Goal: Information Seeking & Learning: Learn about a topic

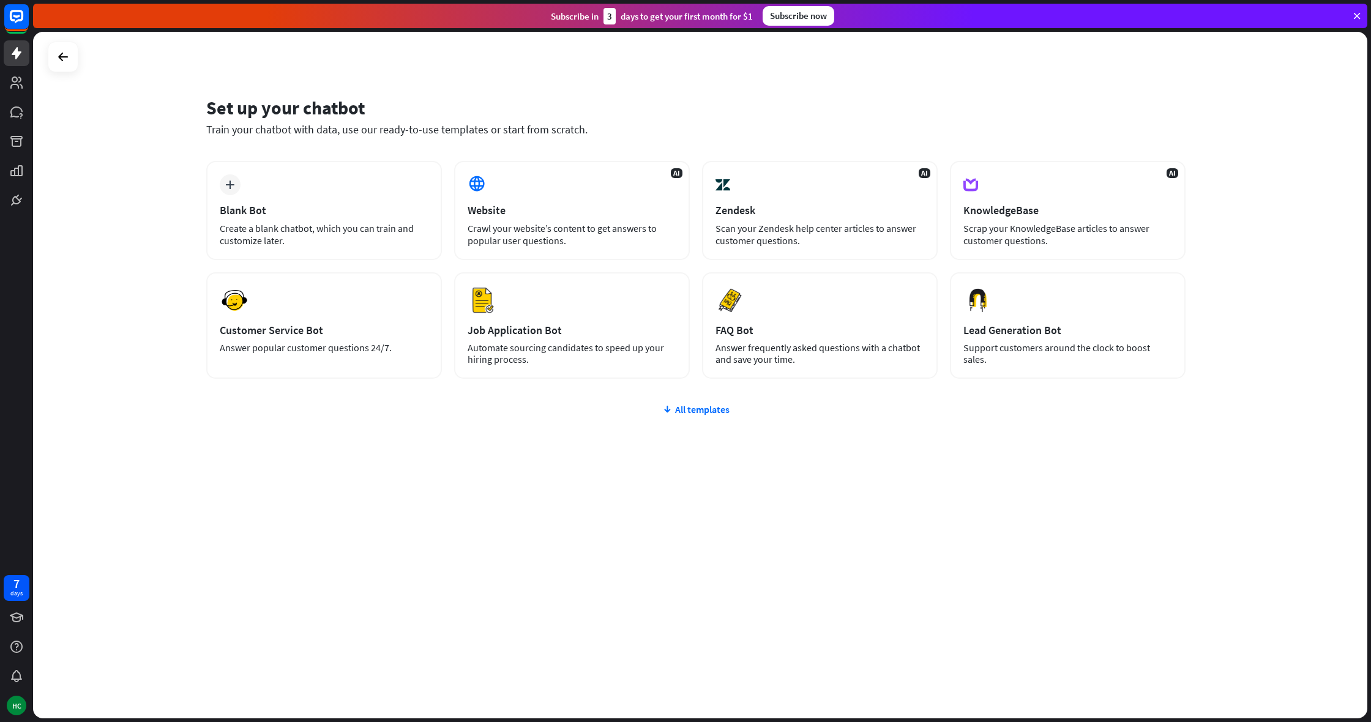
click at [113, 234] on div "Set up your chatbot Train your chatbot with data, use our ready-to-use template…" at bounding box center [700, 375] width 1335 height 687
click at [712, 404] on div "All templates" at bounding box center [696, 409] width 980 height 12
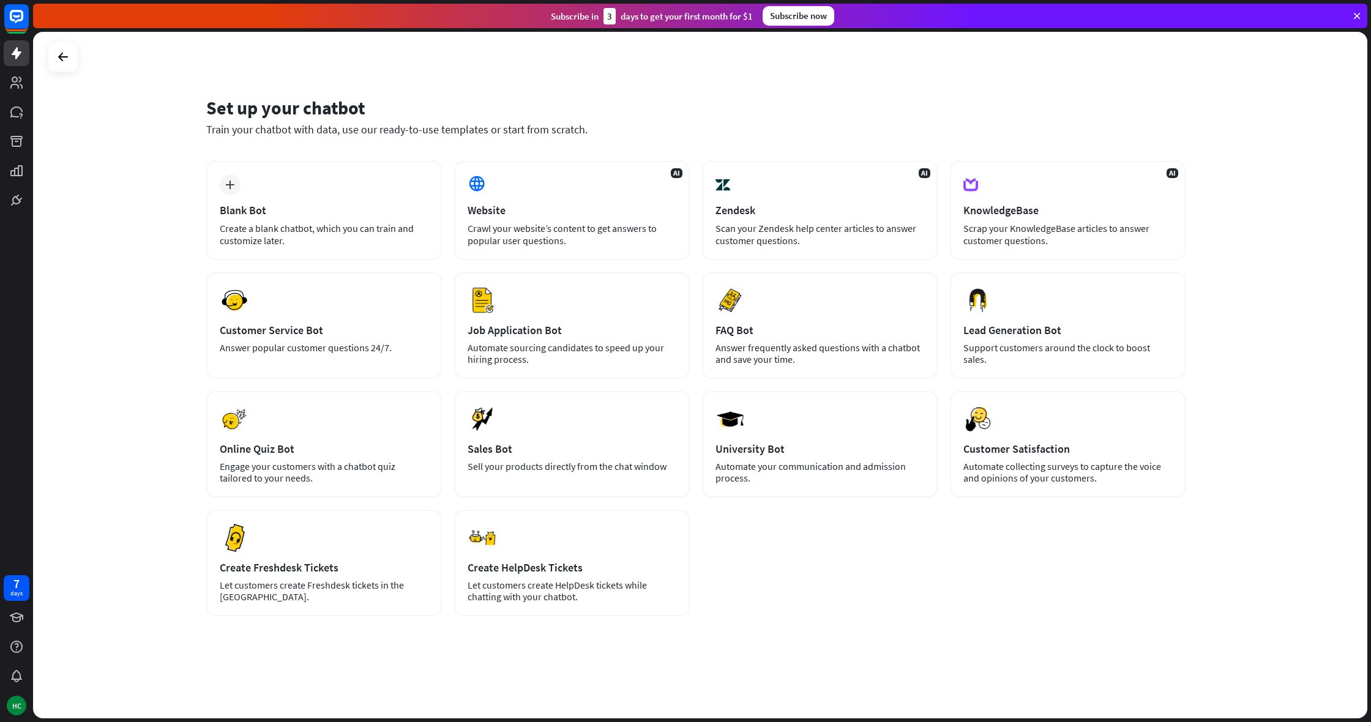
click at [155, 332] on div "Set up your chatbot Train your chatbot with data, use our ready-to-use template…" at bounding box center [700, 375] width 1335 height 687
click at [769, 533] on div "plus Blank Bot Create a blank chatbot, which you can train and customize later.…" at bounding box center [696, 389] width 980 height 456
drag, startPoint x: 588, startPoint y: 81, endPoint x: 464, endPoint y: 81, distance: 124.3
click at [588, 80] on div "Set up your chatbot Train your chatbot with data, use our ready-to-use template…" at bounding box center [700, 375] width 1335 height 687
click at [106, 170] on div "Set up your chatbot Train your chatbot with data, use our ready-to-use template…" at bounding box center [700, 375] width 1335 height 687
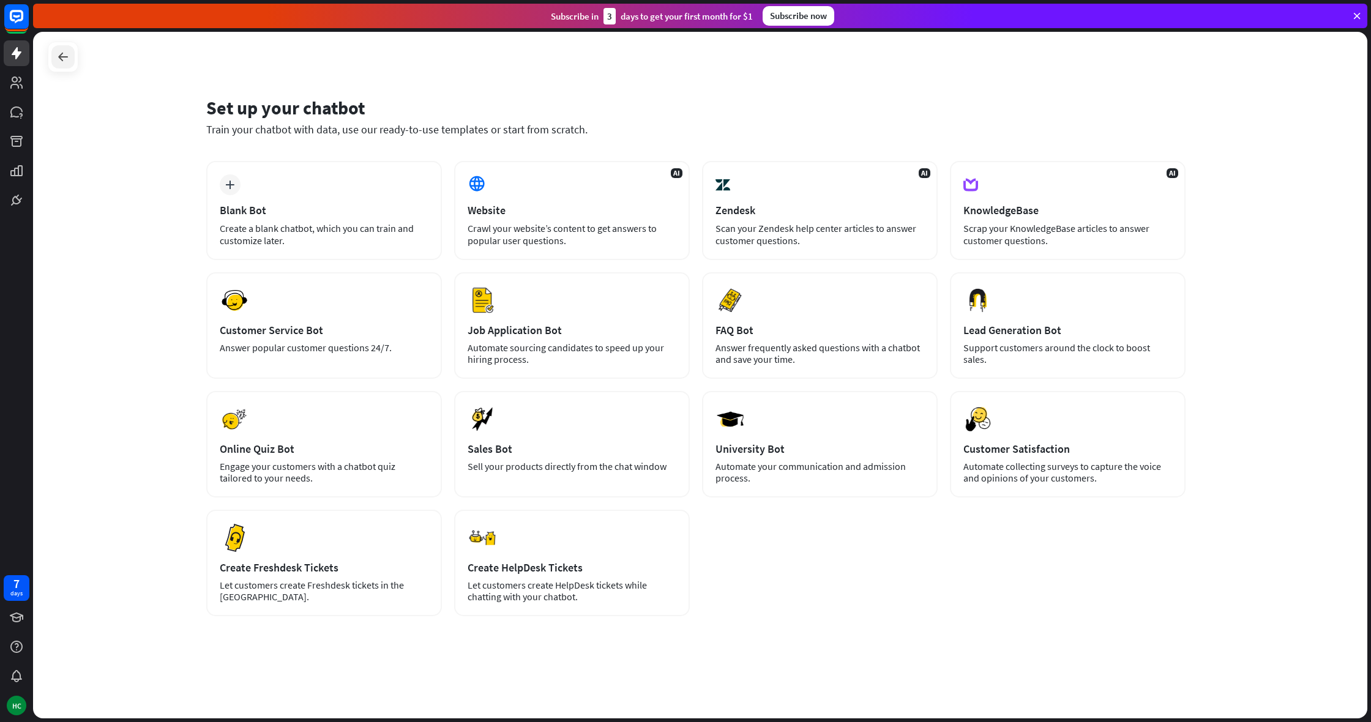
click at [63, 57] on icon at bounding box center [63, 57] width 15 height 15
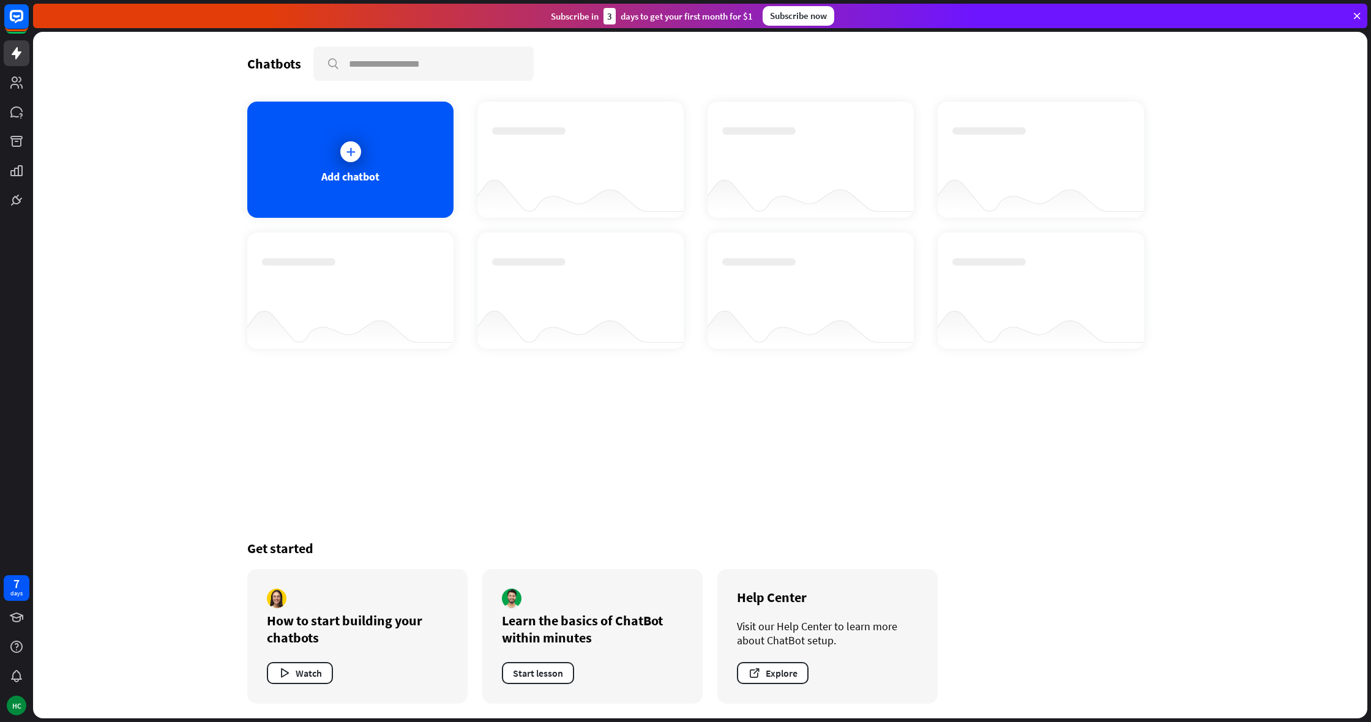
click at [189, 263] on div "Chatbots search Add chatbot Get started How to start building your chatbots Wat…" at bounding box center [700, 375] width 1335 height 687
click at [634, 522] on div "Chatbots search Add chatbot Get started How to start building your chatbots Wat…" at bounding box center [701, 375] width 980 height 687
click at [637, 517] on div "Chatbots search Add chatbot Get started How to start building your chatbots Wat…" at bounding box center [701, 375] width 980 height 687
click at [606, 646] on div "Learn the basics of ChatBot within minutes" at bounding box center [592, 629] width 181 height 34
click at [1058, 509] on div "Chatbots search Add chatbot Get started How to start building your chatbots Wat…" at bounding box center [701, 375] width 980 height 687
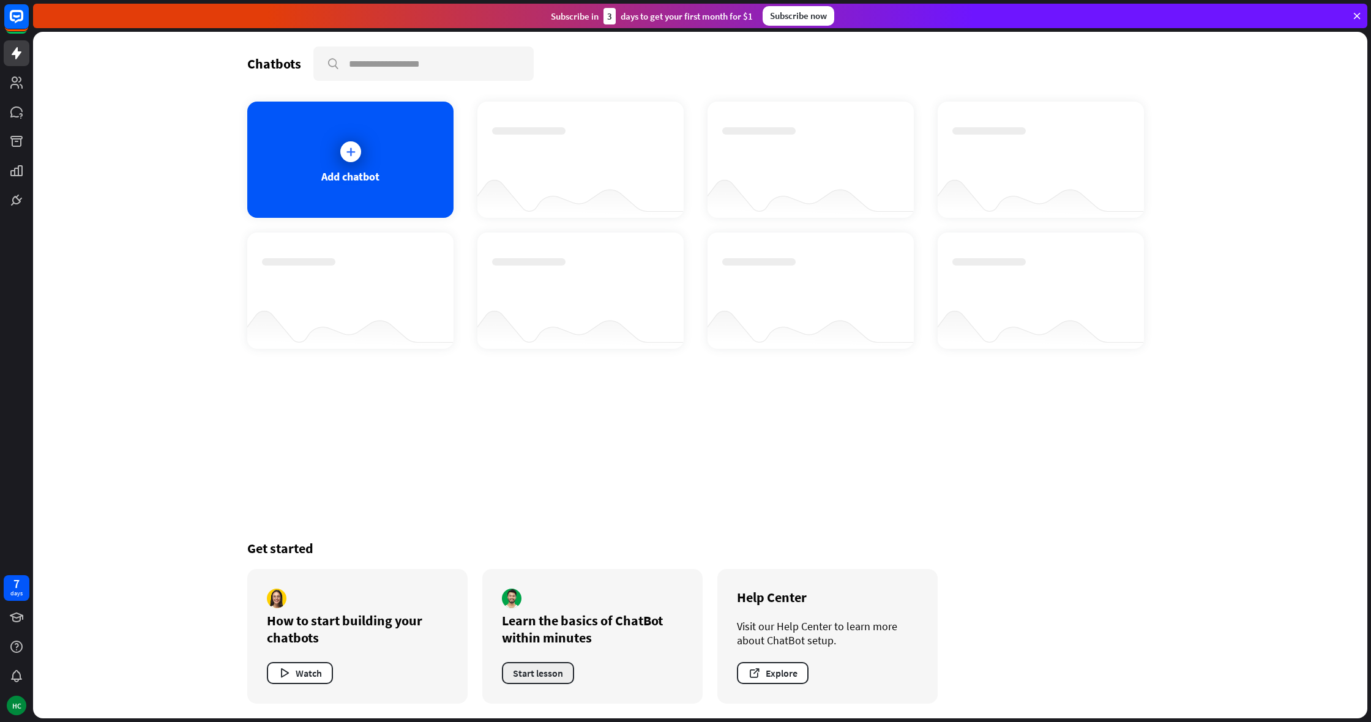
click at [548, 663] on button "Start lesson" at bounding box center [538, 673] width 72 height 22
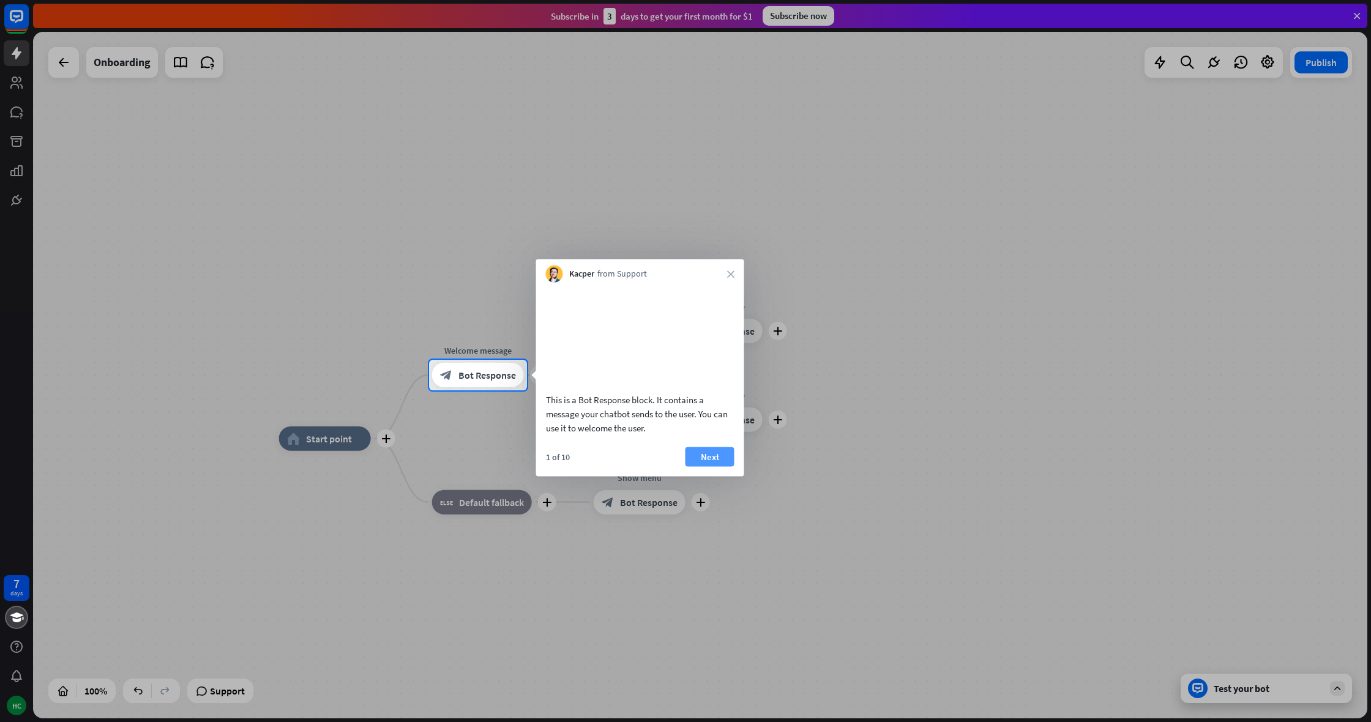
click at [722, 467] on button "Next" at bounding box center [710, 457] width 49 height 20
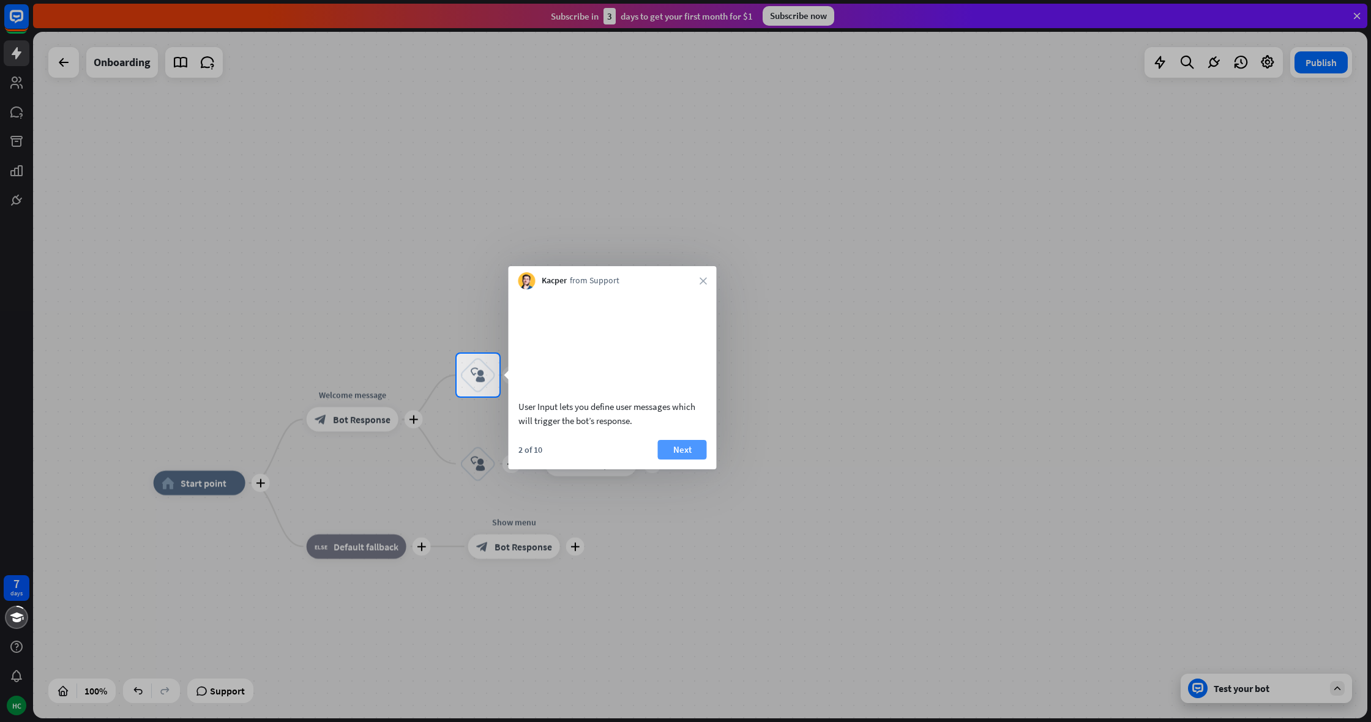
click at [697, 460] on button "Next" at bounding box center [682, 450] width 49 height 20
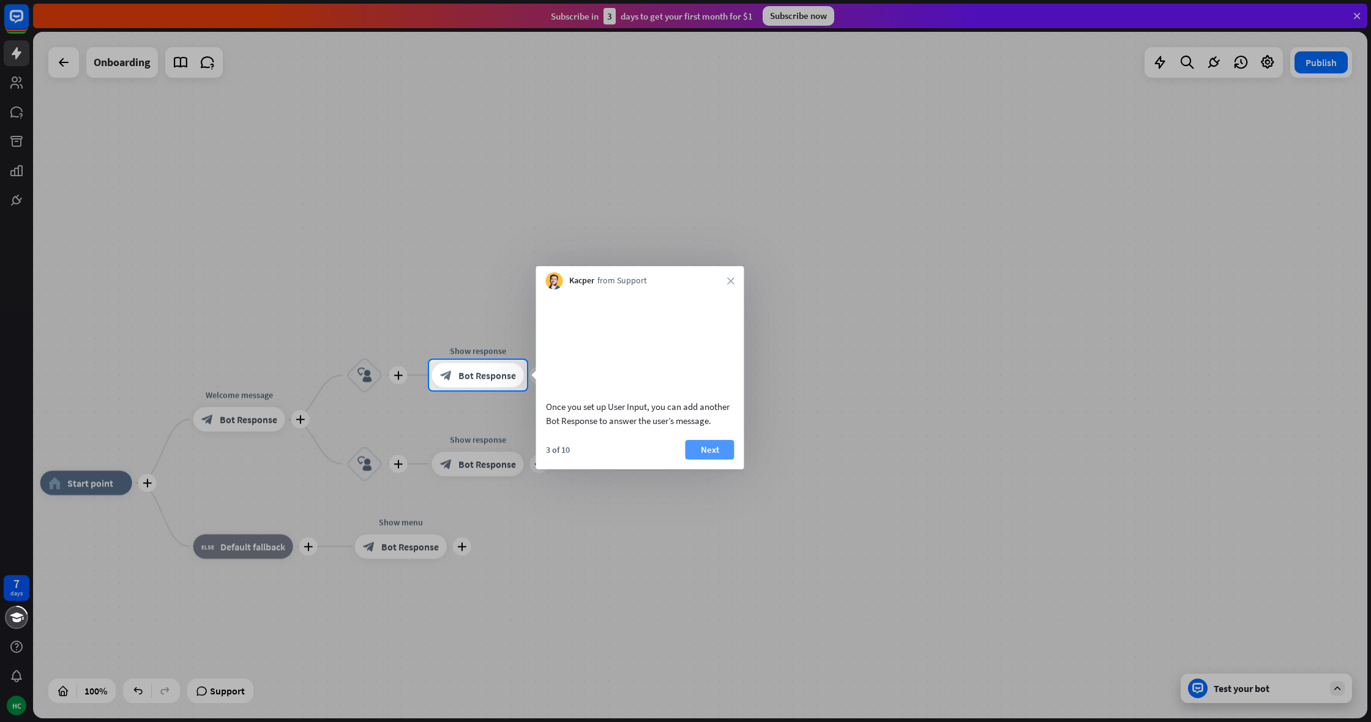
click at [698, 460] on button "Next" at bounding box center [710, 450] width 49 height 20
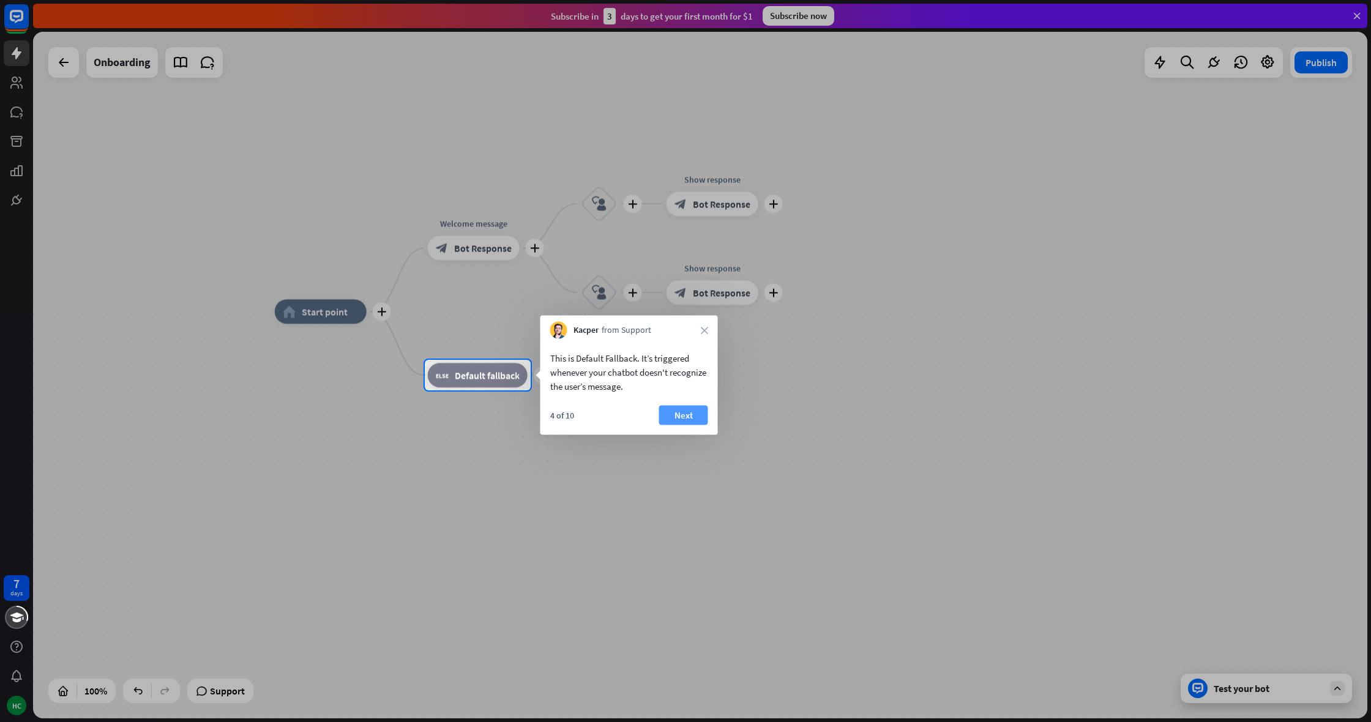
click at [667, 416] on button "Next" at bounding box center [683, 416] width 49 height 20
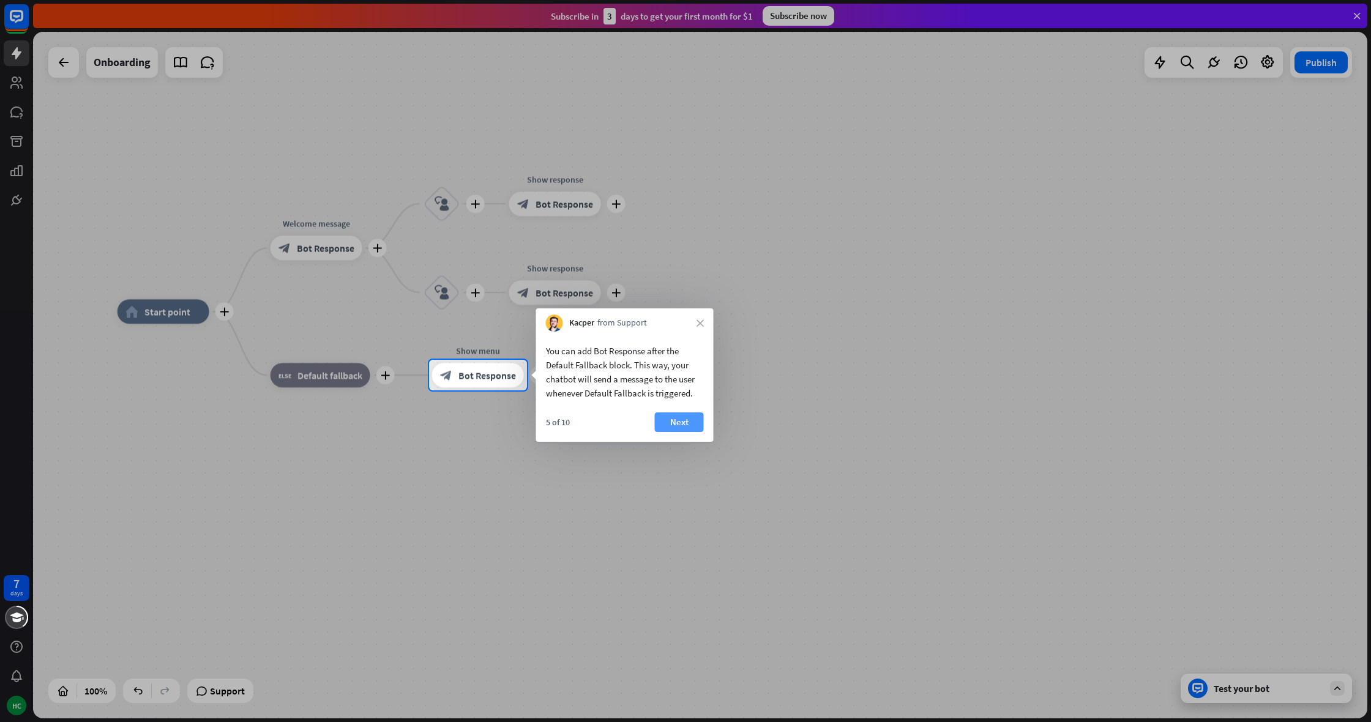
click at [670, 416] on button "Next" at bounding box center [679, 423] width 49 height 20
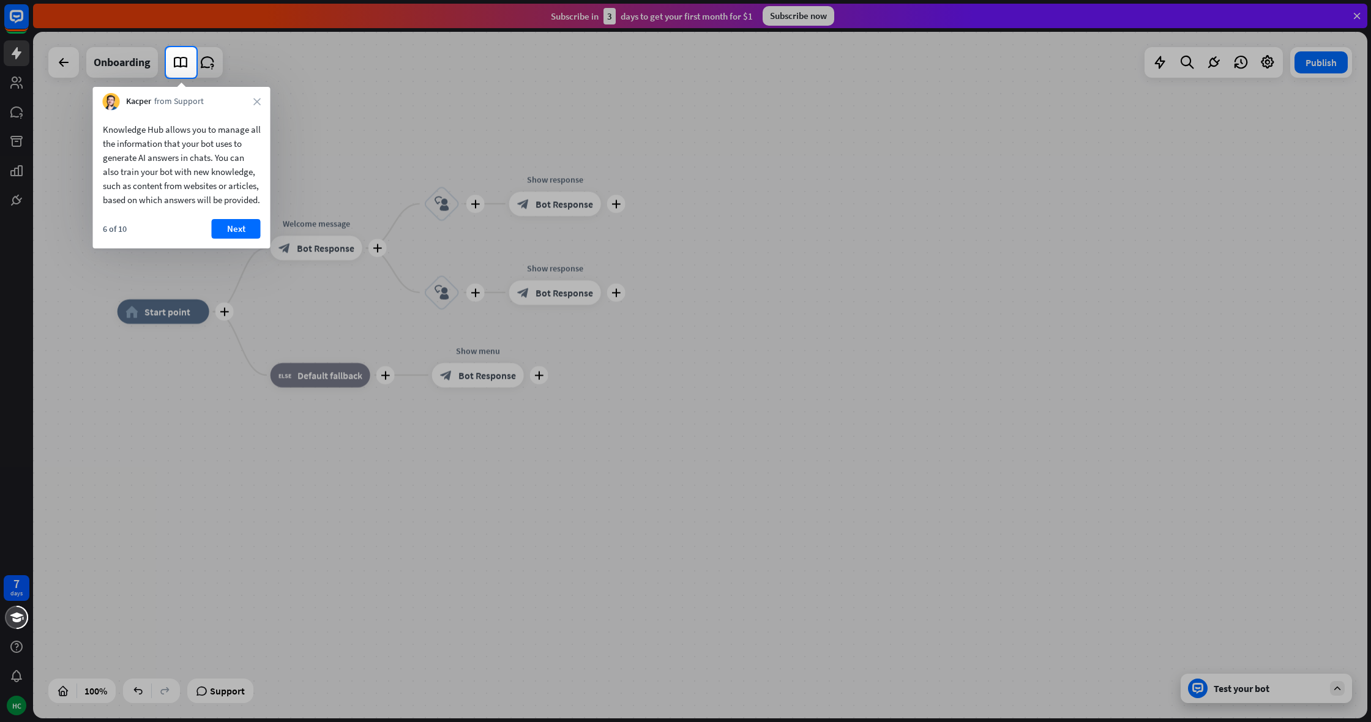
click at [224, 238] on button "Next" at bounding box center [236, 229] width 49 height 20
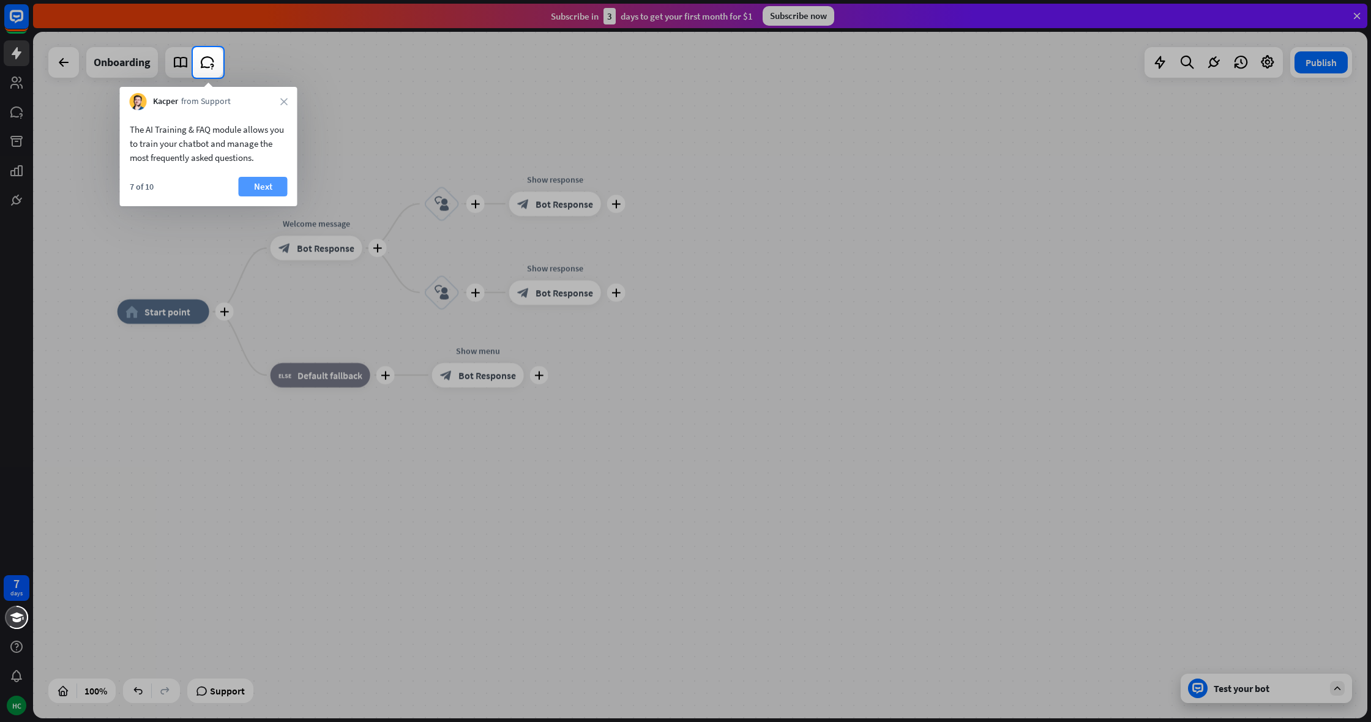
click at [266, 193] on button "Next" at bounding box center [263, 187] width 49 height 20
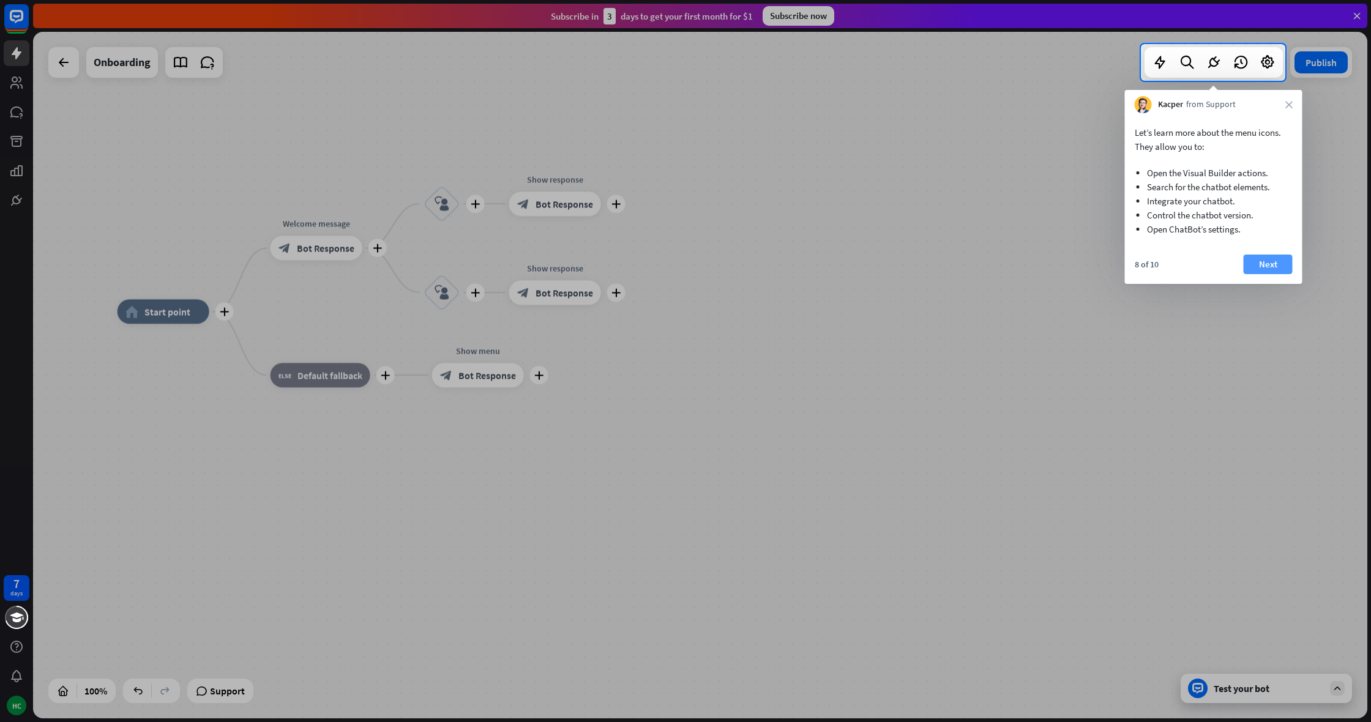
click at [1251, 267] on button "Next" at bounding box center [1268, 265] width 49 height 20
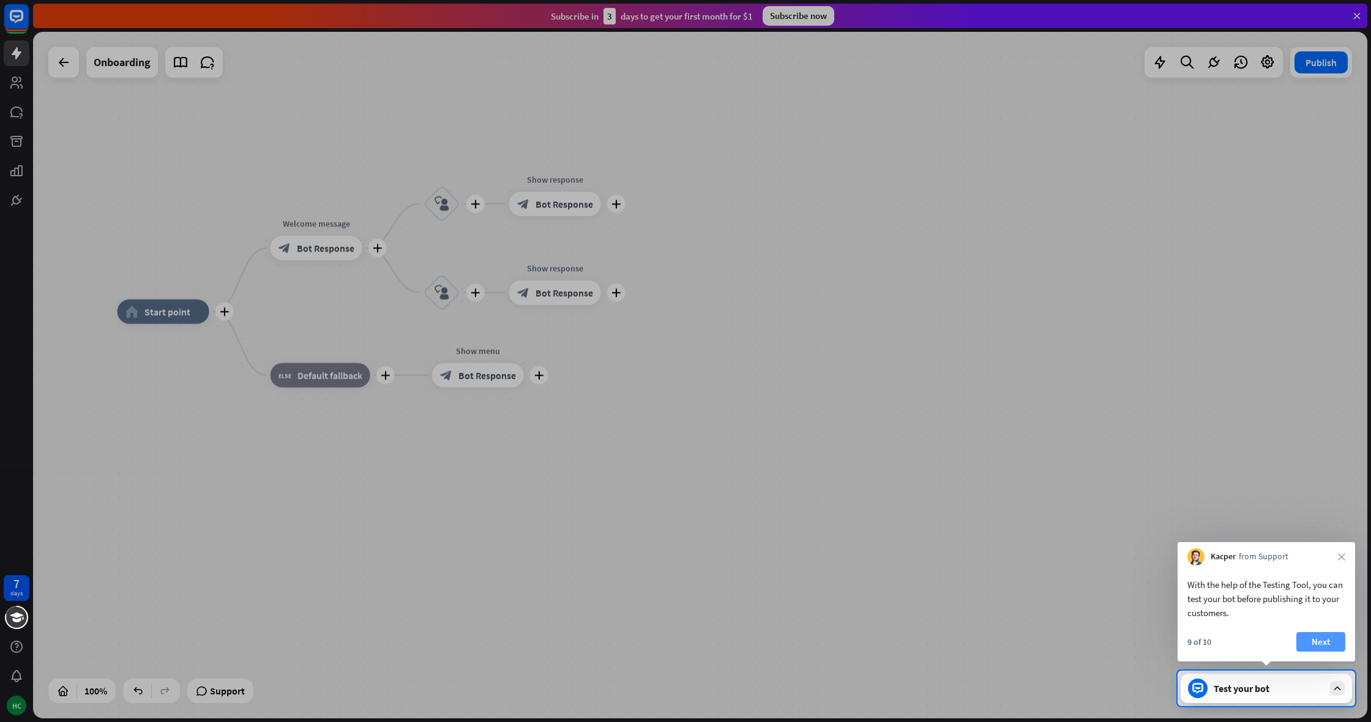
click at [1324, 641] on button "Next" at bounding box center [1321, 642] width 49 height 20
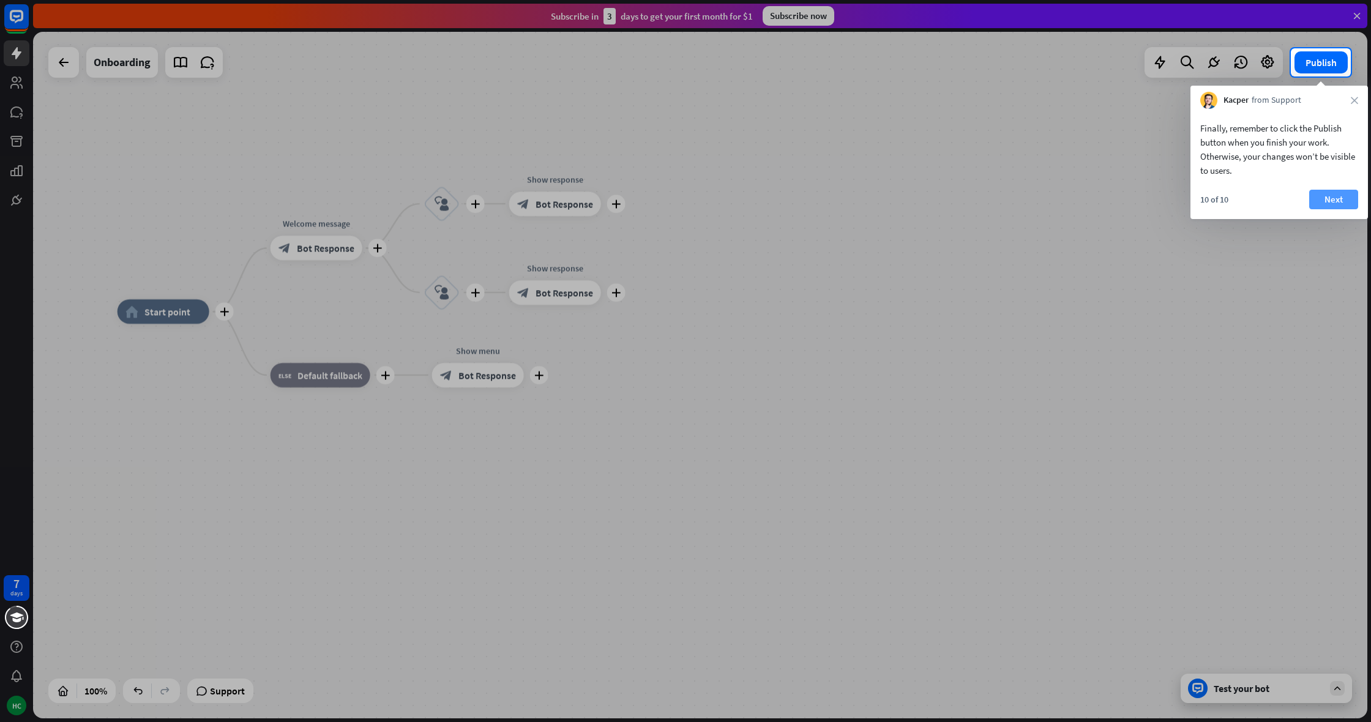
click at [1325, 204] on button "Next" at bounding box center [1334, 200] width 49 height 20
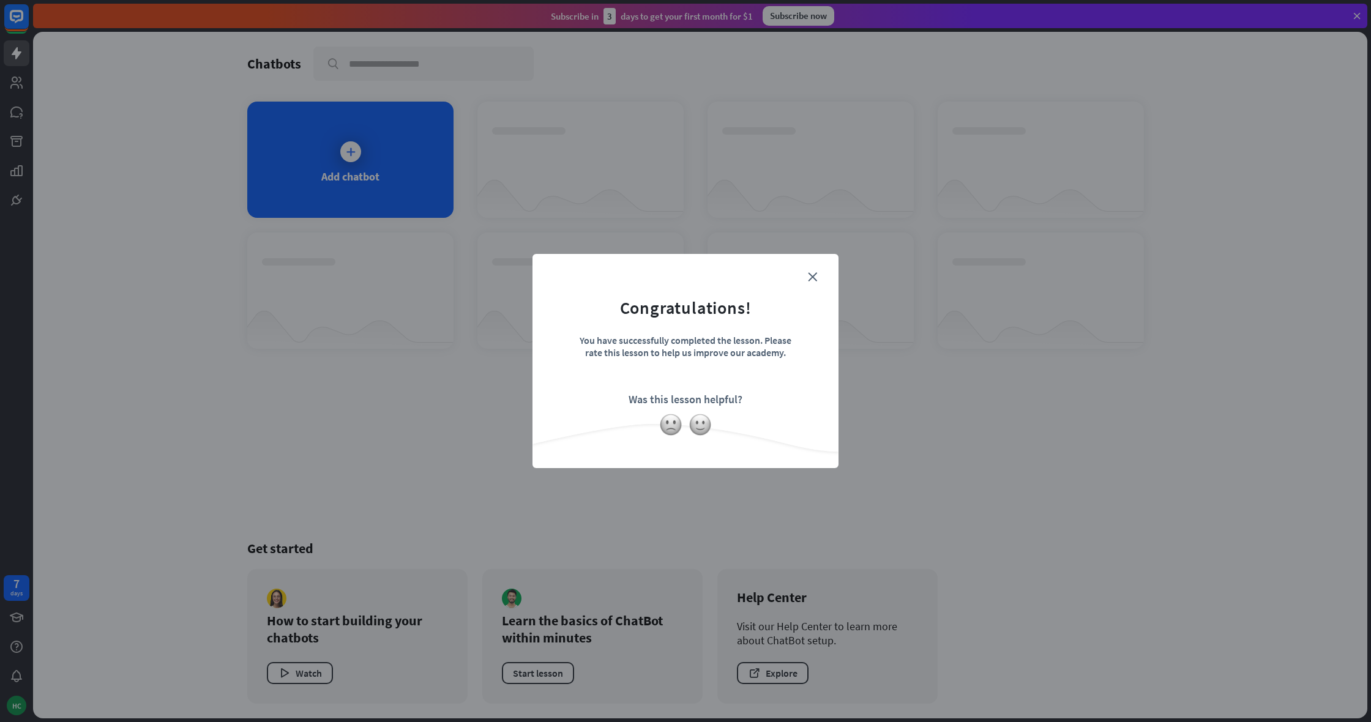
click at [817, 277] on form "Congratulations! You have successfully completed the lesson. Please rate this l…" at bounding box center [686, 342] width 276 height 146
click at [817, 277] on icon "close" at bounding box center [812, 276] width 9 height 9
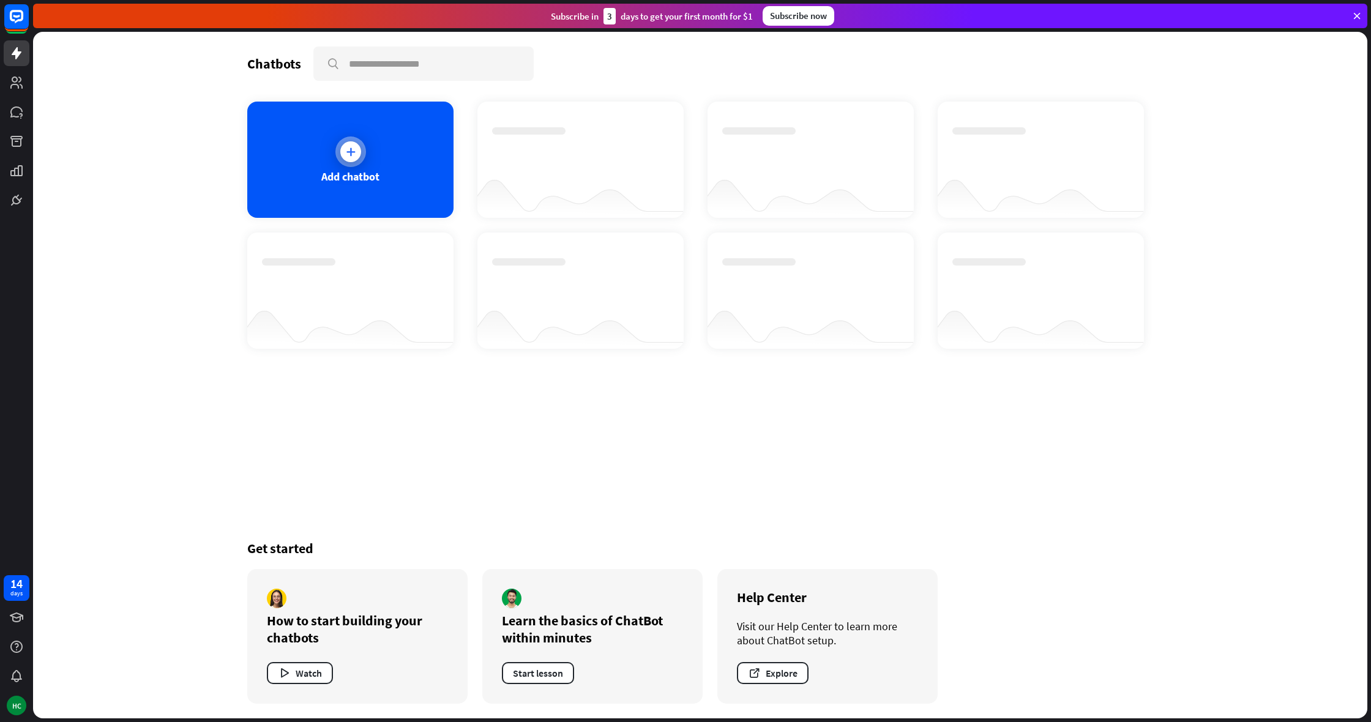
click at [343, 141] on div at bounding box center [351, 152] width 31 height 31
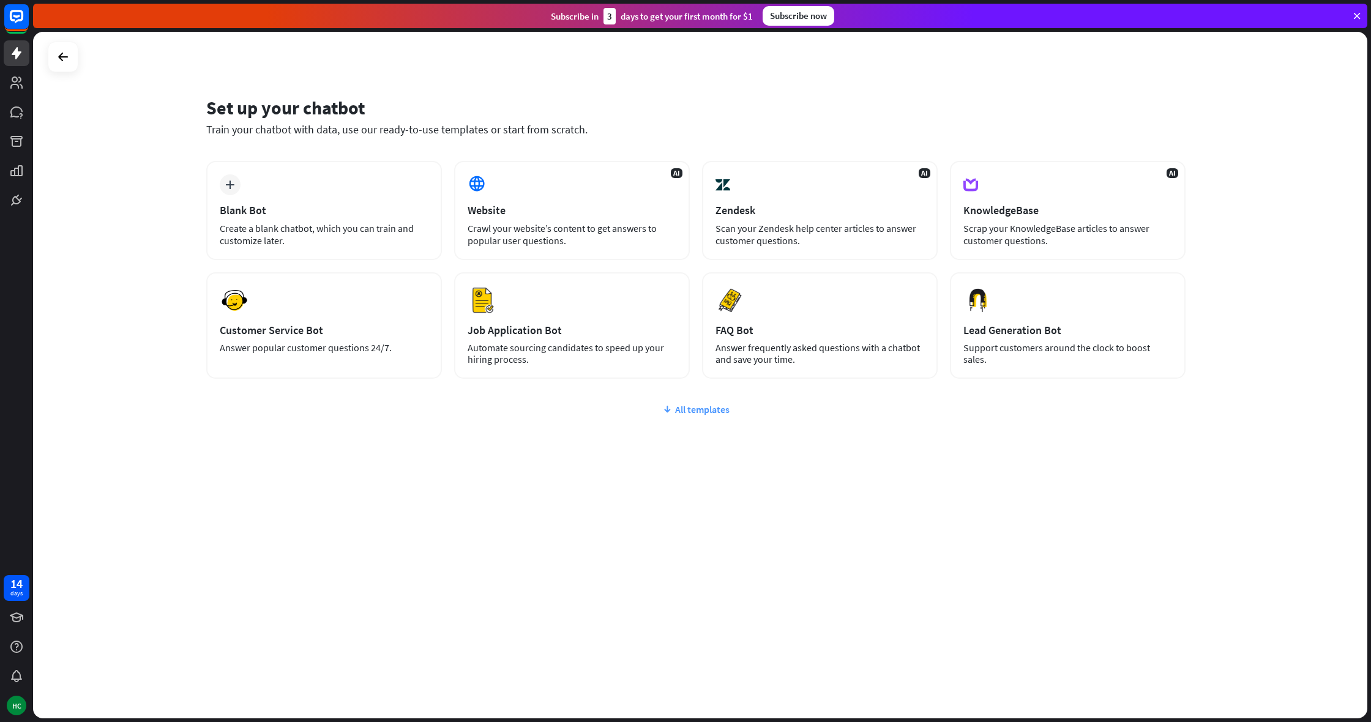
click at [706, 406] on div "All templates" at bounding box center [696, 409] width 980 height 12
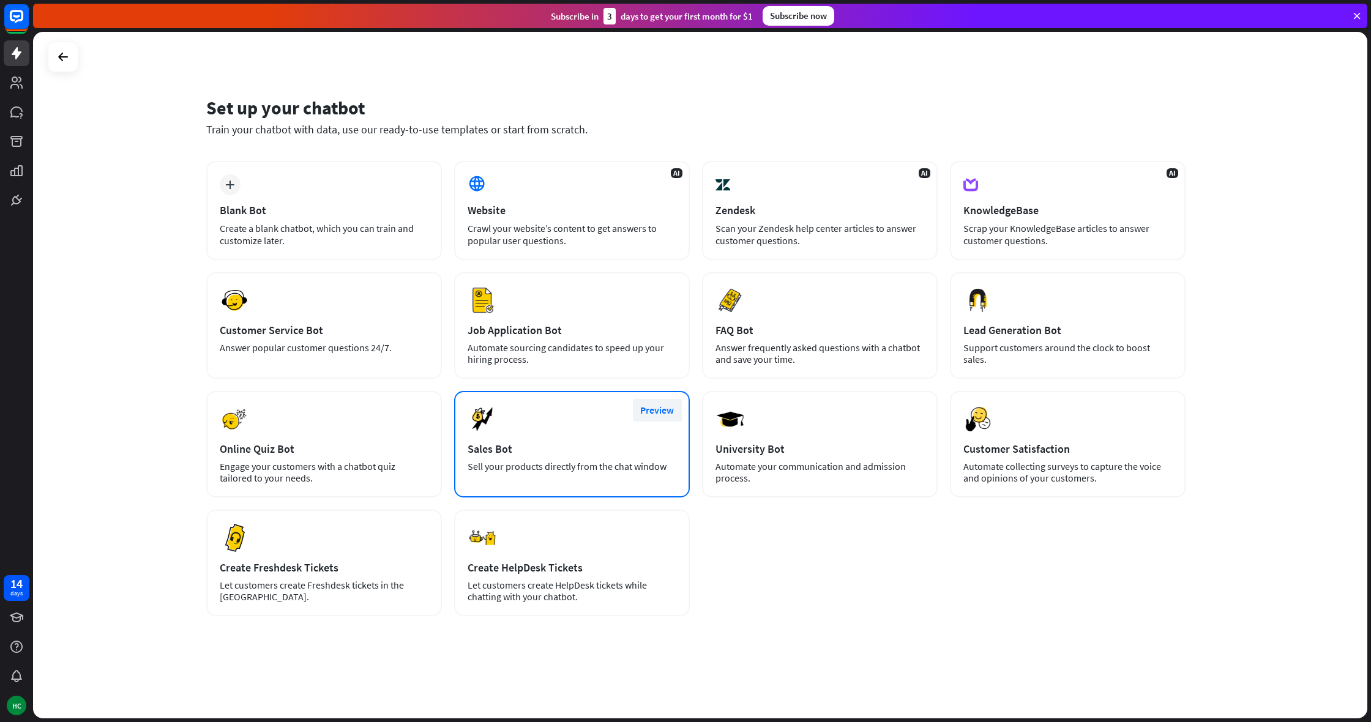
click at [661, 410] on button "Preview" at bounding box center [657, 410] width 49 height 23
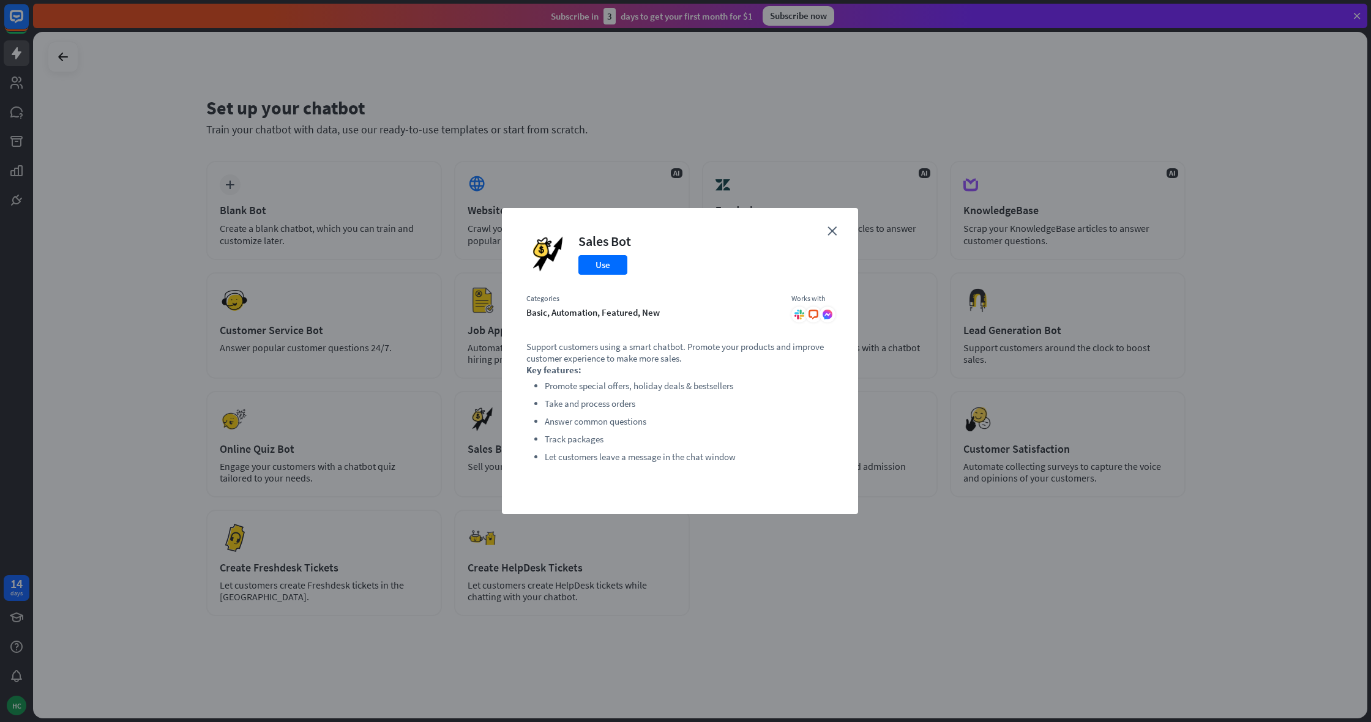
click at [836, 244] on div "close Sales Bot Use Categories basic, automation, featured, new Works with .cls…" at bounding box center [680, 361] width 356 height 306
click at [838, 234] on div "close Sales Bot Use Categories basic, automation, featured, new Works with .cls…" at bounding box center [680, 361] width 356 height 306
click at [835, 233] on icon "close" at bounding box center [832, 231] width 9 height 9
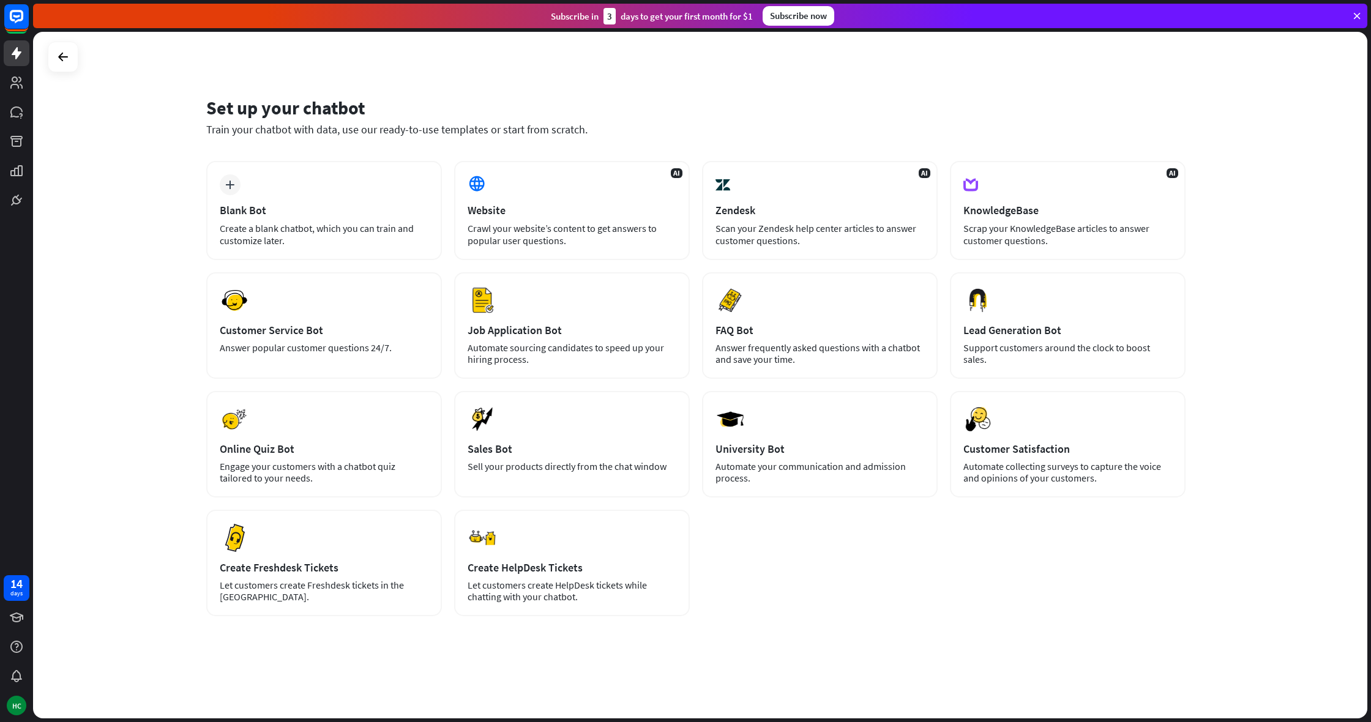
drag, startPoint x: 1049, startPoint y: 72, endPoint x: 958, endPoint y: 132, distance: 108.7
click at [1049, 72] on div "Set up your chatbot Train your chatbot with data, use our ready-to-use template…" at bounding box center [700, 375] width 1335 height 687
click at [448, 43] on div "Set up your chatbot Train your chatbot with data, use our ready-to-use template…" at bounding box center [700, 375] width 1335 height 687
click at [232, 182] on icon "plus" at bounding box center [229, 185] width 9 height 9
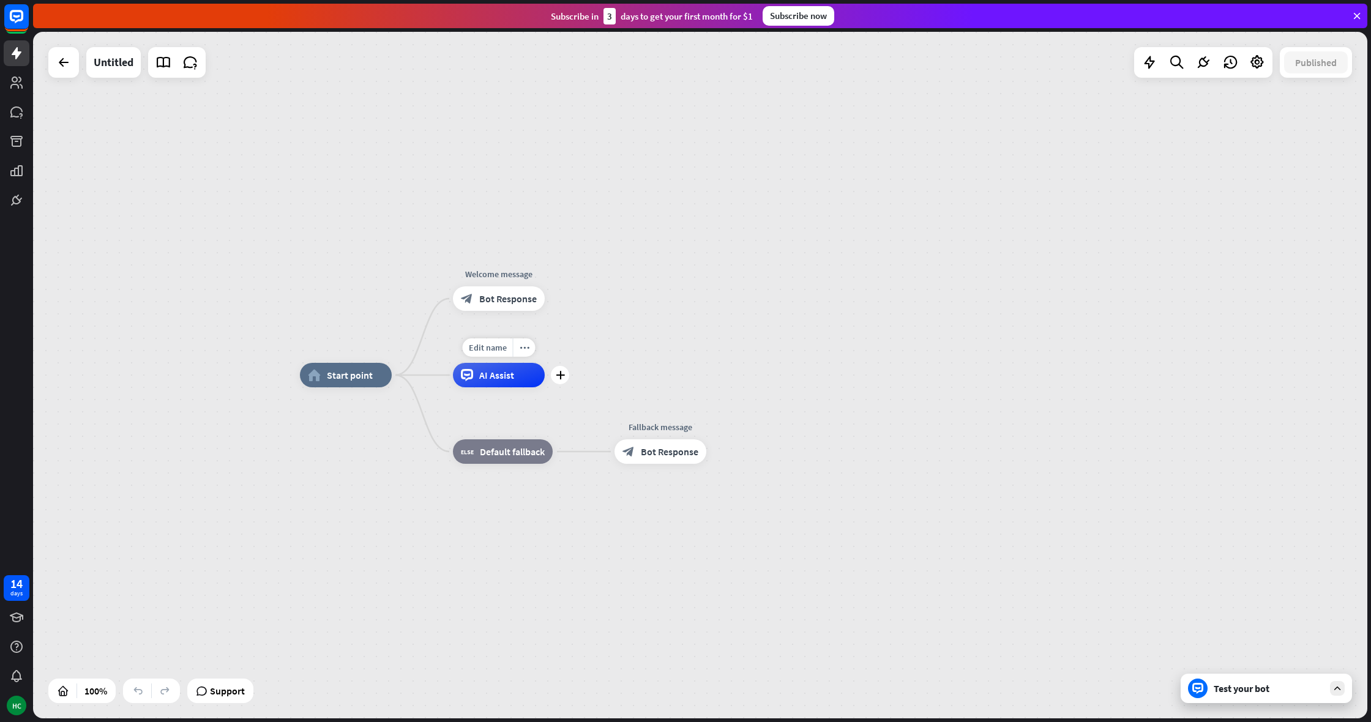
click at [484, 372] on span "AI Assist" at bounding box center [496, 375] width 35 height 12
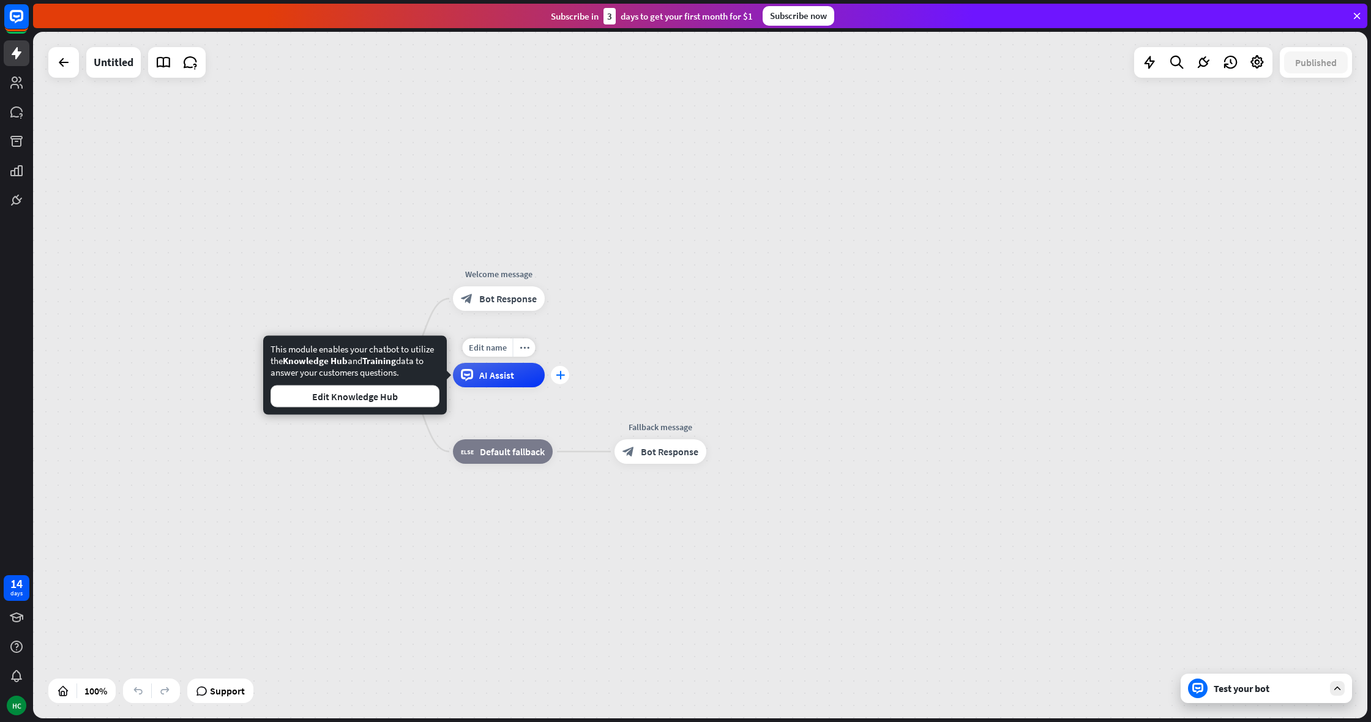
click at [557, 373] on icon "plus" at bounding box center [560, 375] width 9 height 9
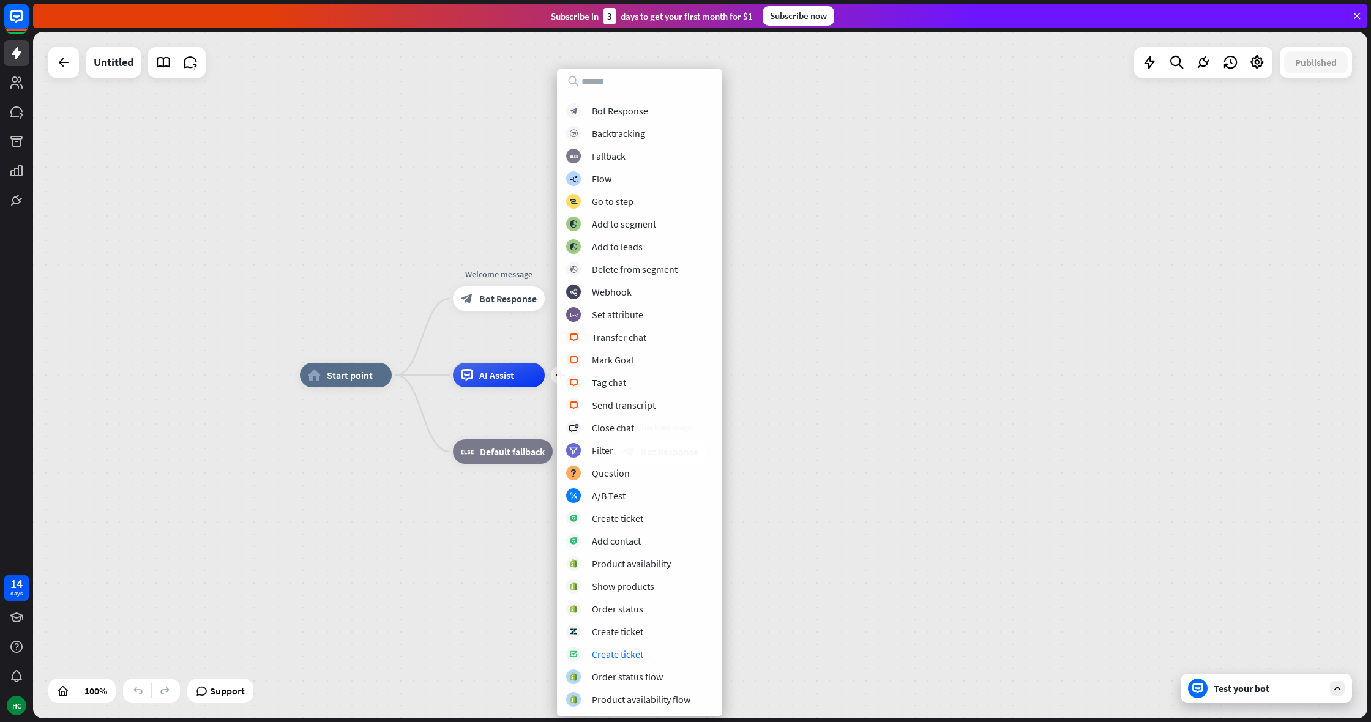
drag, startPoint x: 877, startPoint y: 553, endPoint x: 849, endPoint y: 578, distance: 37.7
click at [879, 551] on div "home_2 Start point Welcome message block_bot_response Bot Response plus AI Assi…" at bounding box center [967, 718] width 1335 height 687
